Goal: Information Seeking & Learning: Learn about a topic

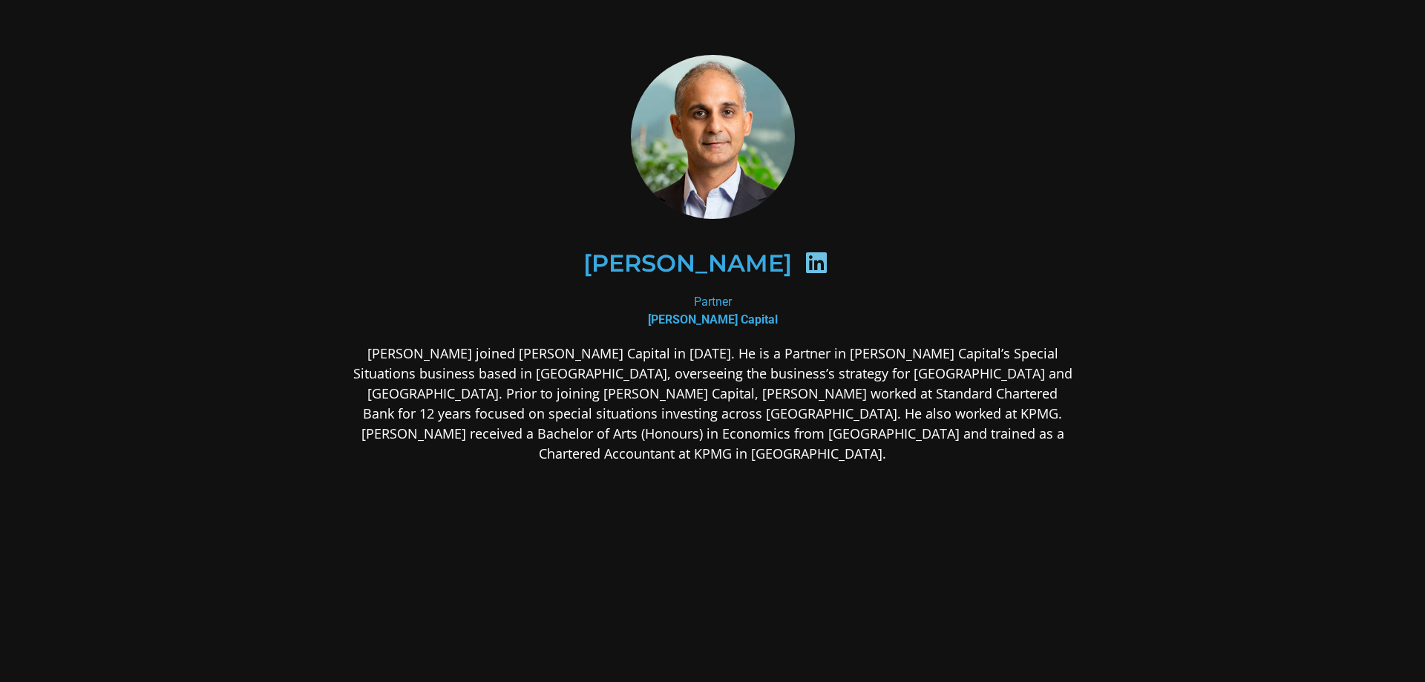
scroll to position [51, 0]
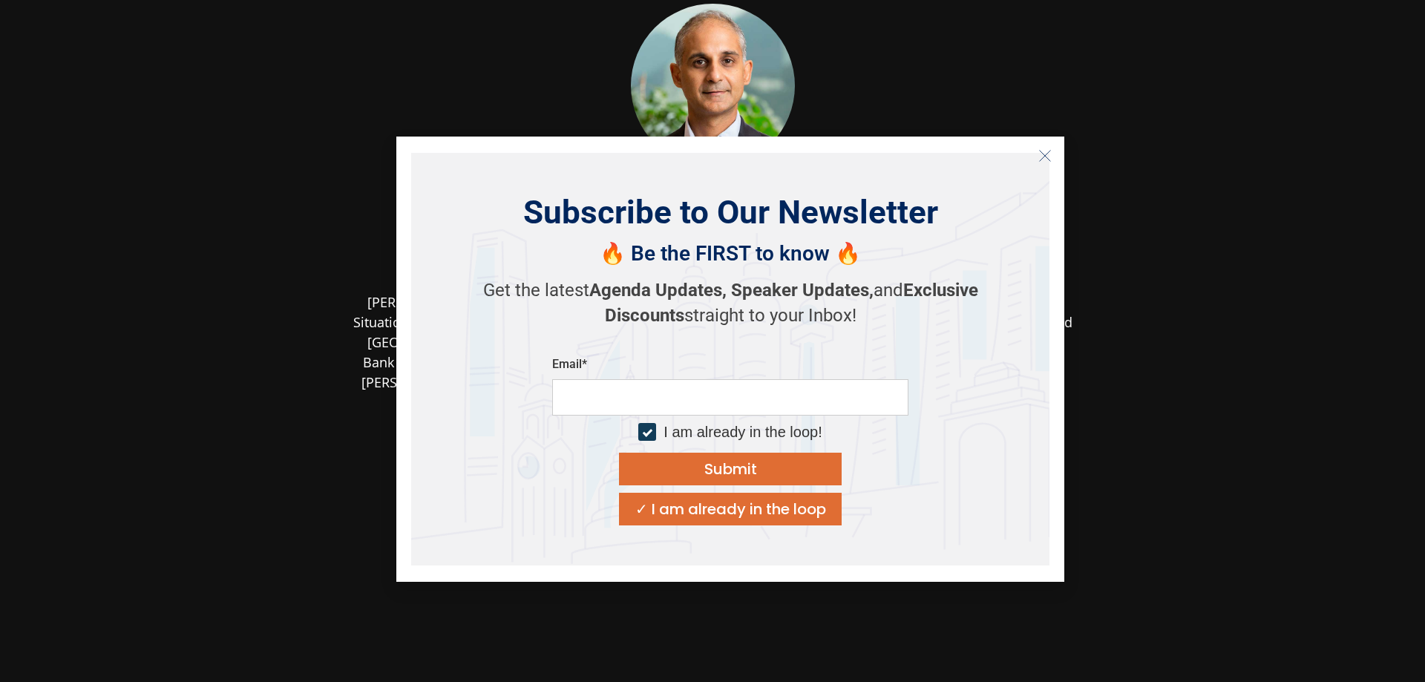
click at [1045, 149] on icon "Close" at bounding box center [1044, 155] width 13 height 13
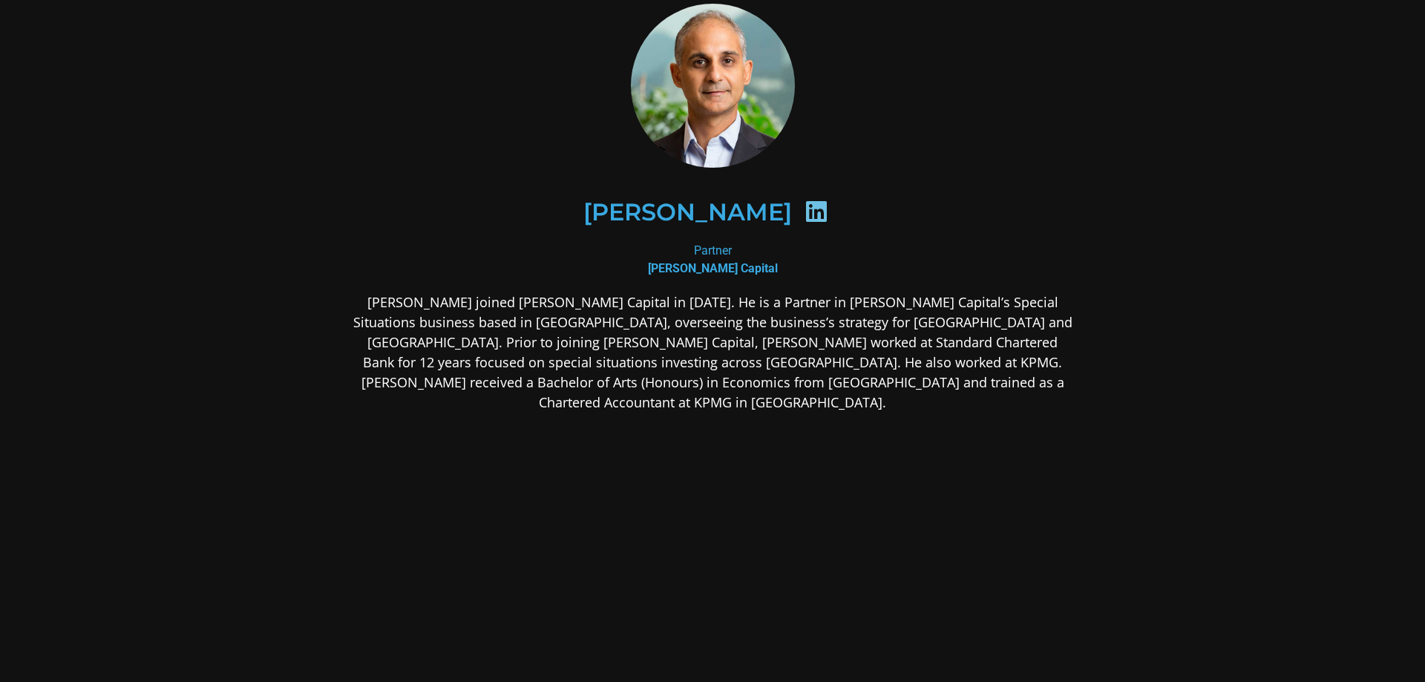
click at [805, 206] on icon at bounding box center [817, 212] width 24 height 24
click at [805, 212] on icon at bounding box center [817, 212] width 24 height 24
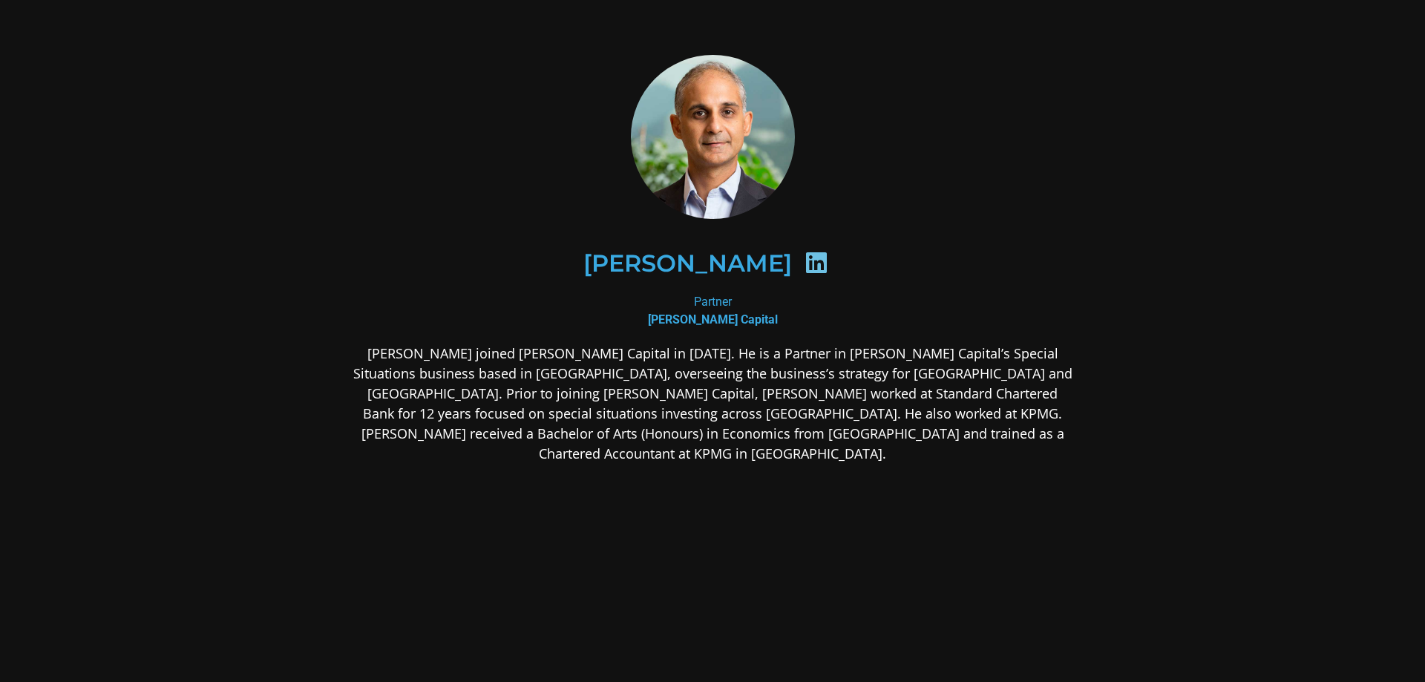
click at [805, 263] on icon at bounding box center [817, 263] width 24 height 24
click at [721, 257] on h2 "[PERSON_NAME]" at bounding box center [687, 264] width 209 height 24
drag, startPoint x: 758, startPoint y: 243, endPoint x: 807, endPoint y: 272, distance: 56.9
click at [807, 272] on div "[PERSON_NAME]" at bounding box center [712, 264] width 649 height 76
click at [805, 272] on icon at bounding box center [817, 263] width 24 height 24
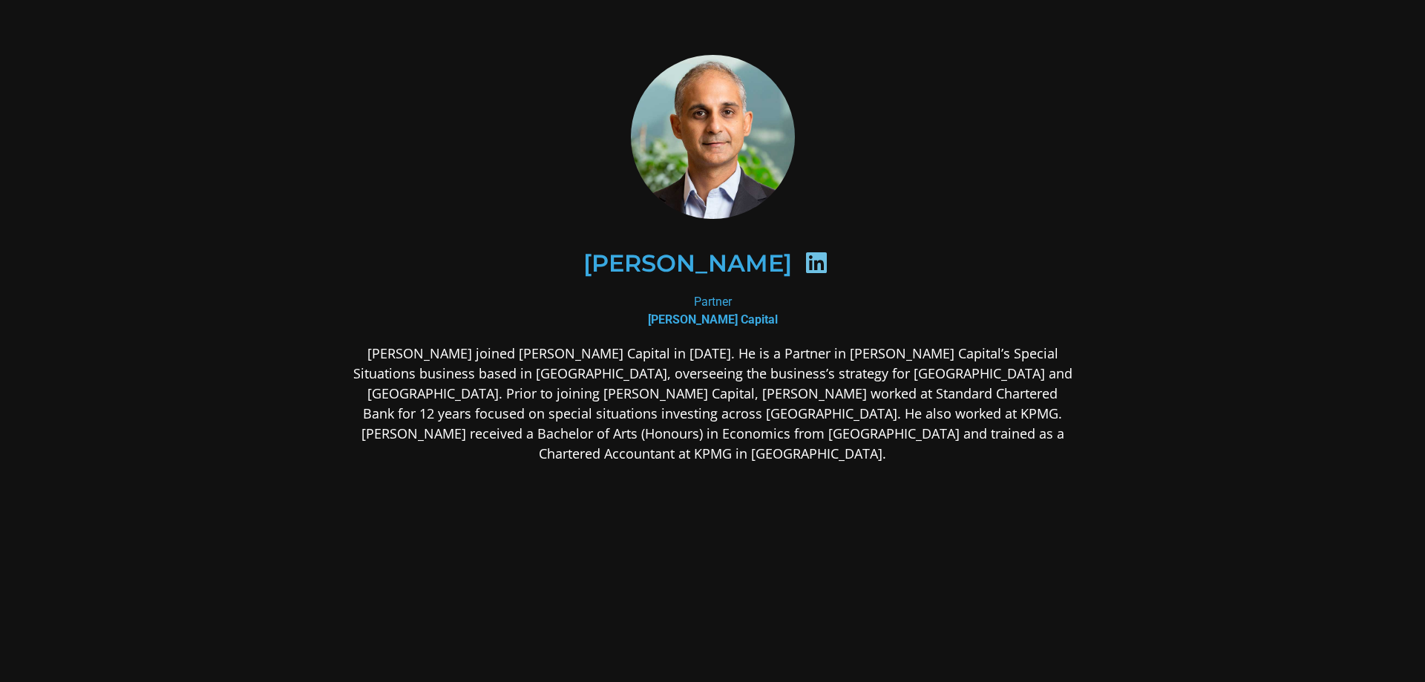
drag, startPoint x: 786, startPoint y: 267, endPoint x: 712, endPoint y: 307, distance: 84.0
click at [712, 307] on div "Partner [PERSON_NAME] Capital" at bounding box center [712, 311] width 721 height 36
click at [699, 308] on div "Partner [PERSON_NAME] Capital" at bounding box center [712, 311] width 721 height 36
